Goal: Information Seeking & Learning: Learn about a topic

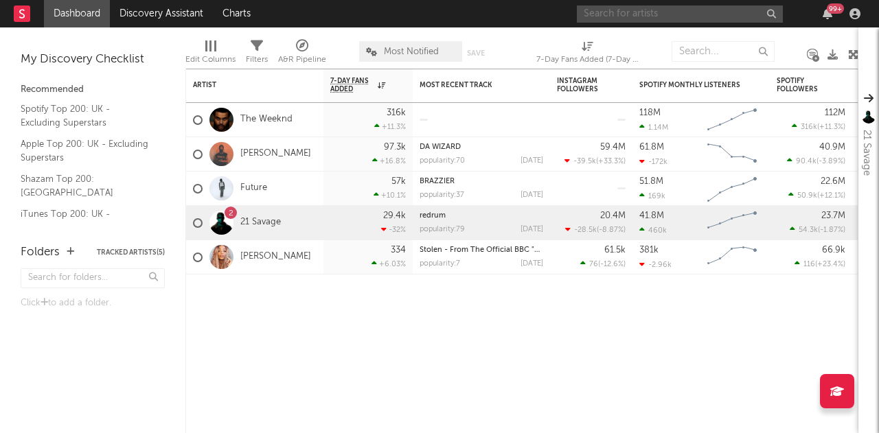
click at [713, 11] on input "text" at bounding box center [680, 13] width 206 height 17
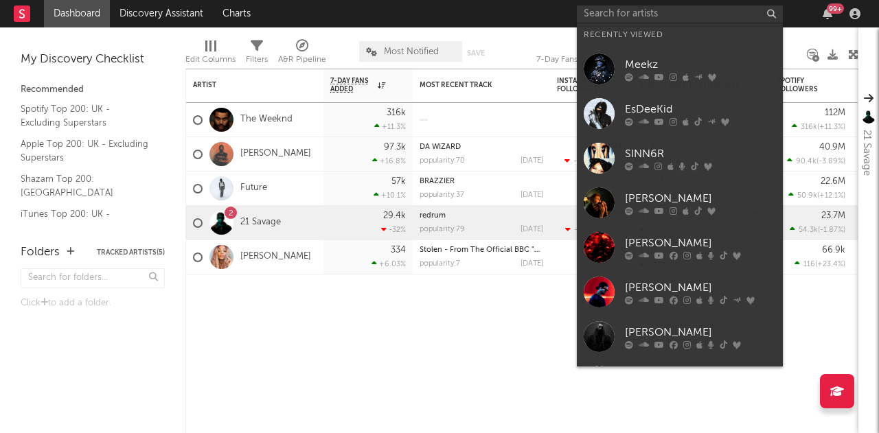
click at [710, 115] on div "EsDeeKid" at bounding box center [700, 109] width 151 height 16
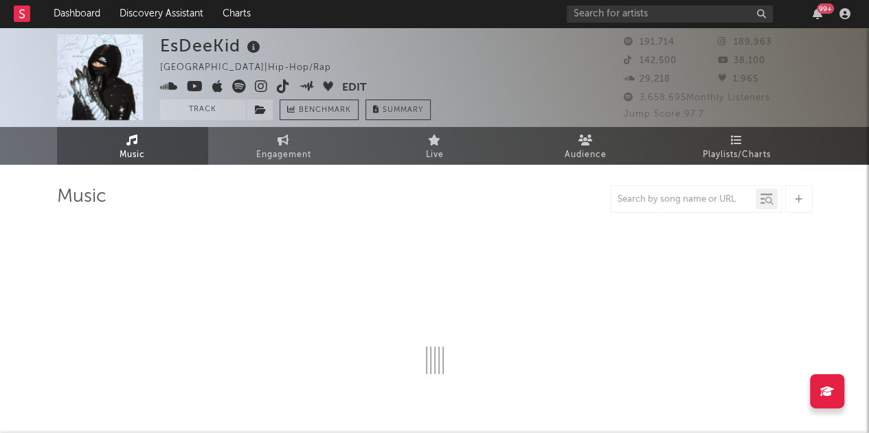
select select "6m"
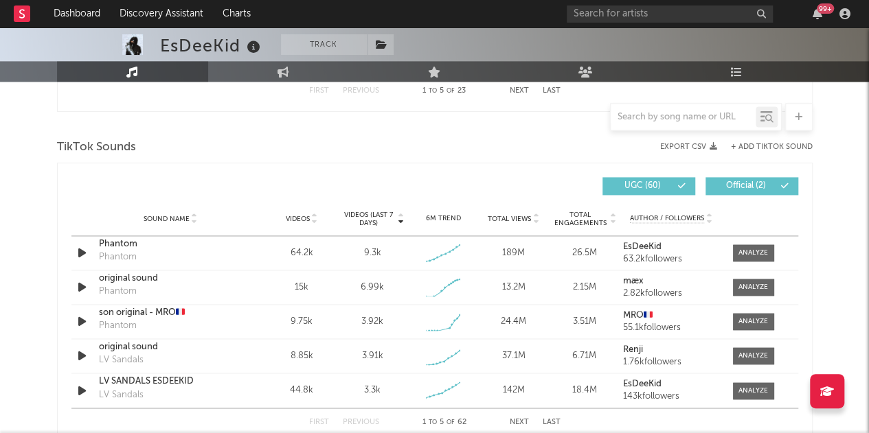
scroll to position [962, 0]
